Goal: Task Accomplishment & Management: Use online tool/utility

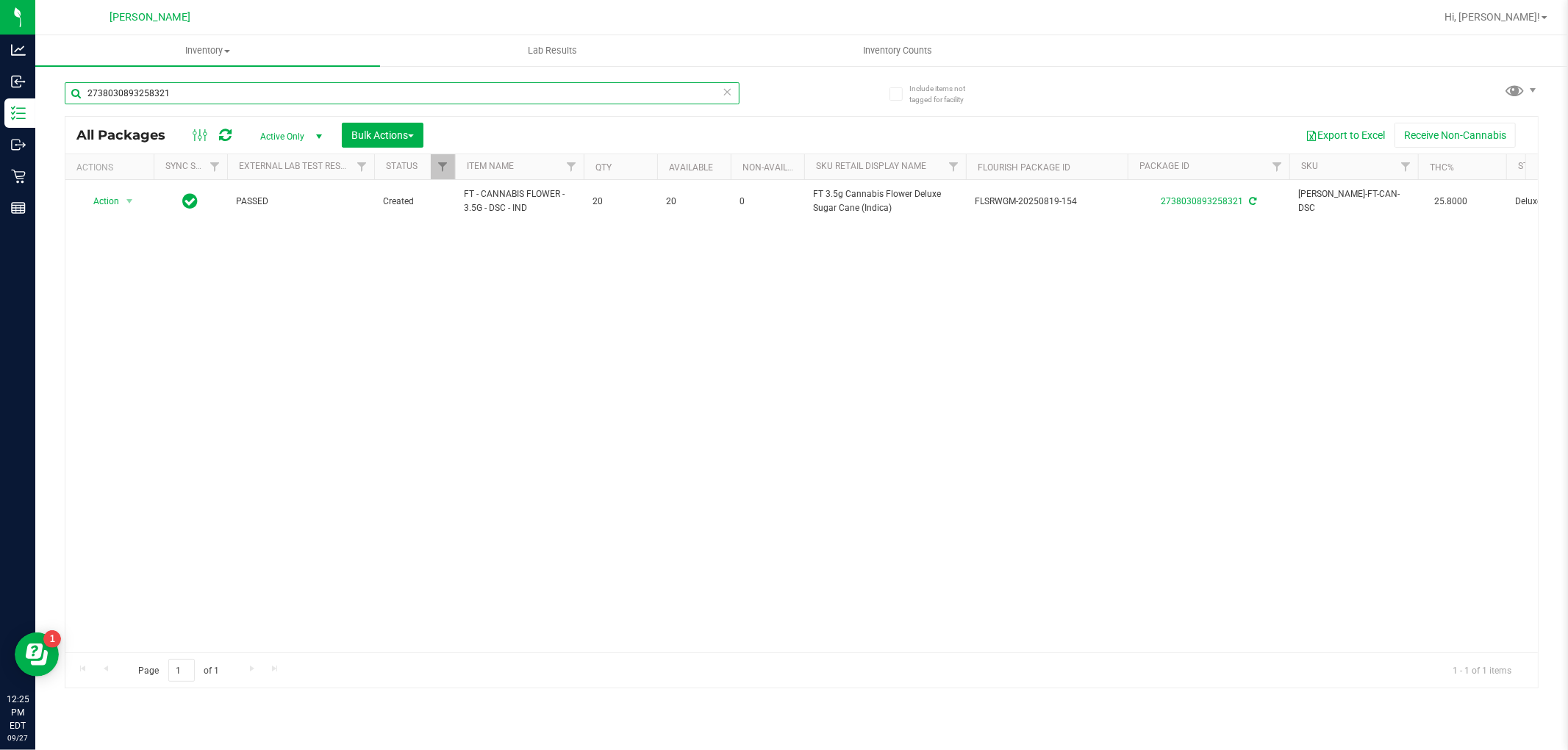
click at [207, 93] on input "2738030893258321" at bounding box center [402, 93] width 675 height 22
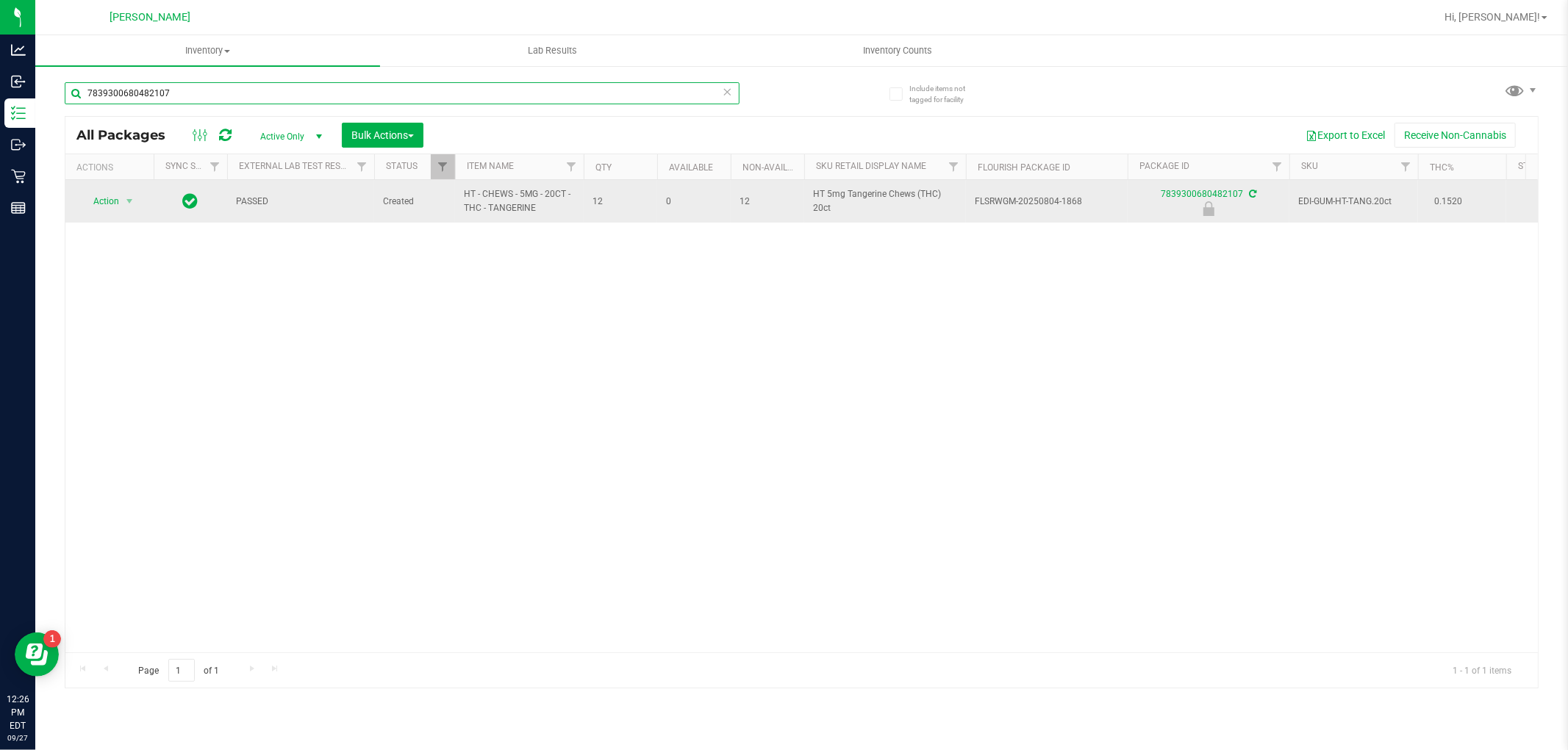
type input "7839300680482107"
click at [115, 202] on span "Action" at bounding box center [100, 201] width 39 height 21
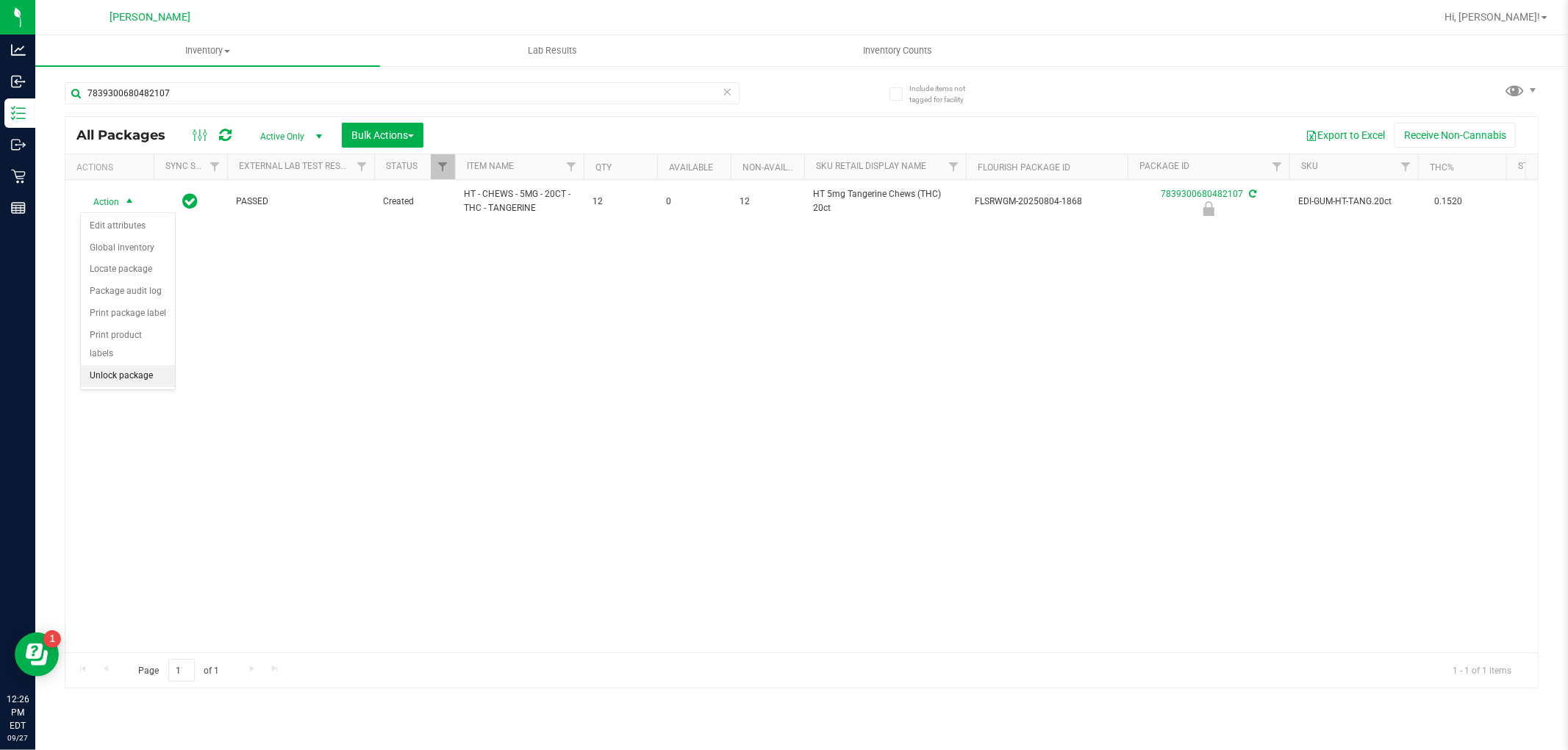
click at [128, 379] on li "Unlock package" at bounding box center [127, 376] width 94 height 22
